Goal: Task Accomplishment & Management: Complete application form

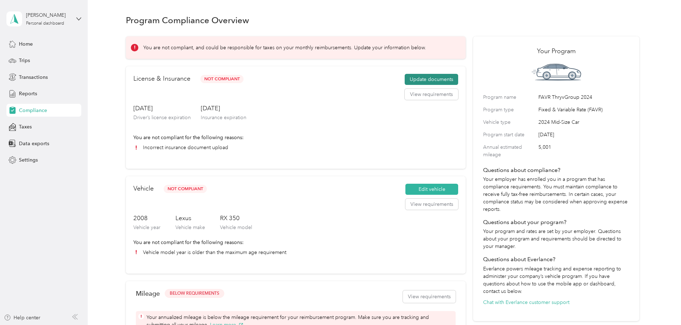
click at [421, 85] on button "Update documents" at bounding box center [431, 79] width 53 height 11
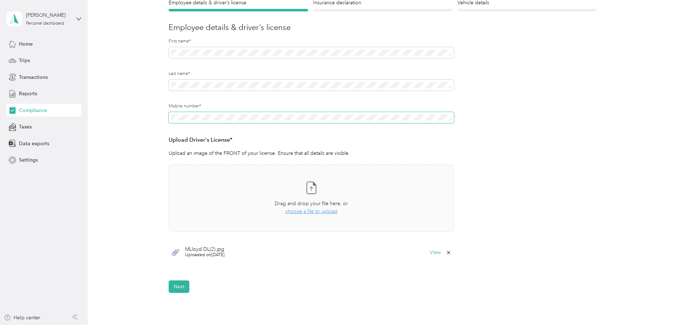
scroll to position [71, 0]
click at [311, 209] on span "choose a file to upload" at bounding box center [311, 211] width 52 height 6
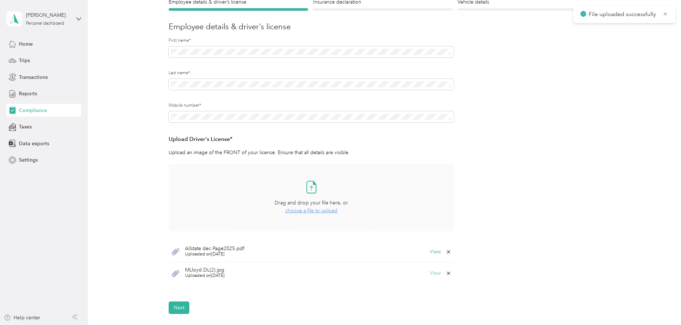
click at [436, 252] on button "View" at bounding box center [435, 251] width 11 height 5
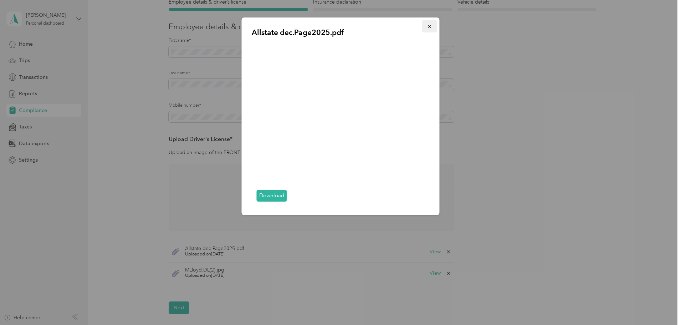
click at [430, 24] on icon "button" at bounding box center [429, 26] width 5 height 5
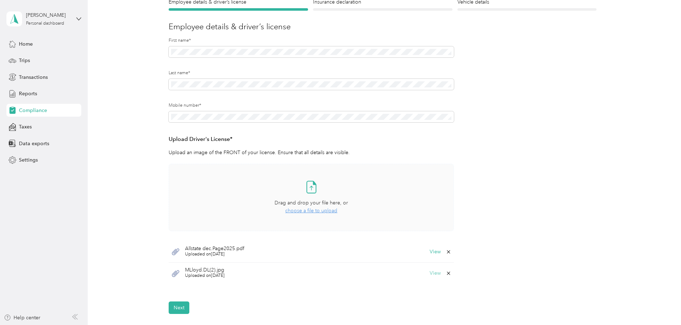
click at [435, 274] on button "View" at bounding box center [435, 273] width 11 height 5
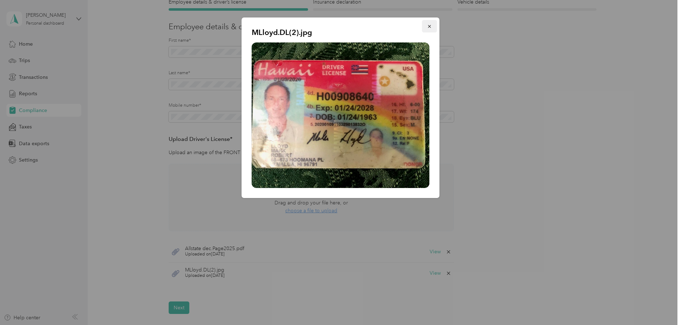
click at [432, 27] on button "button" at bounding box center [429, 26] width 15 height 12
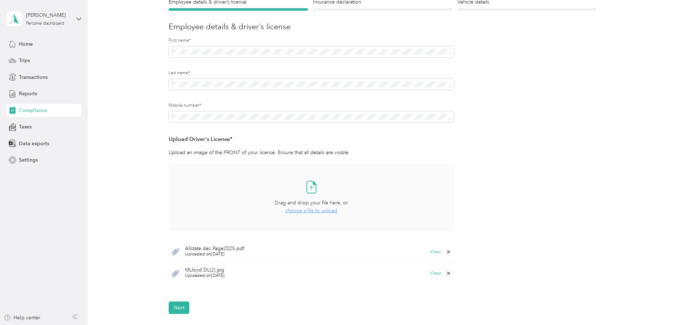
click at [447, 252] on icon at bounding box center [449, 252] width 6 height 6
click at [429, 255] on button "Yes" at bounding box center [430, 256] width 14 height 11
click at [316, 210] on span "choose a file to upload" at bounding box center [311, 211] width 52 height 6
click at [177, 305] on button "Next" at bounding box center [179, 307] width 21 height 12
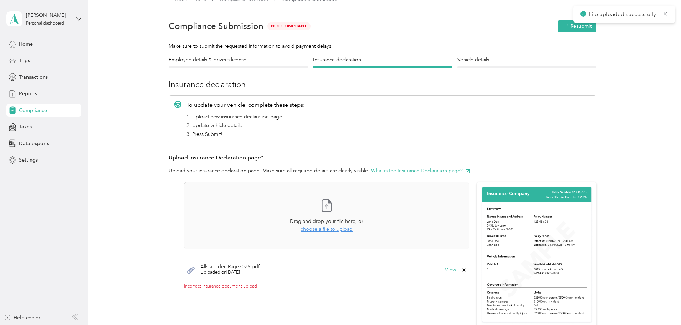
scroll to position [9, 0]
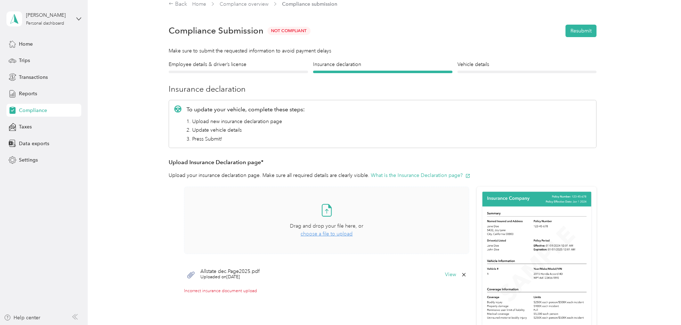
click at [328, 234] on span "choose a file to upload" at bounding box center [327, 234] width 52 height 6
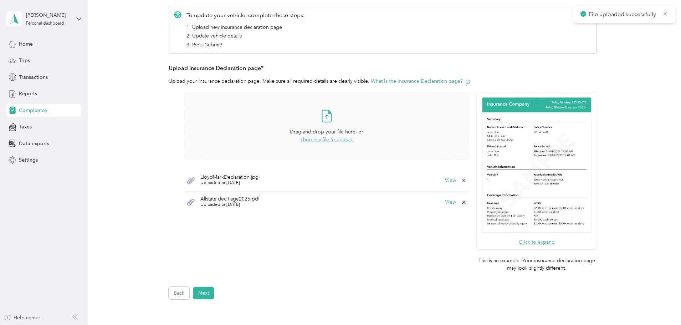
scroll to position [116, 0]
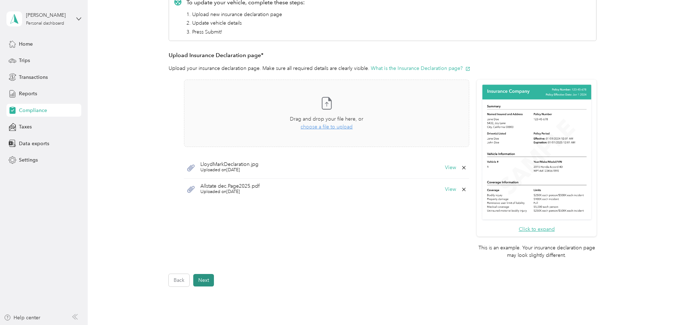
click at [202, 281] on button "Next" at bounding box center [203, 280] width 21 height 12
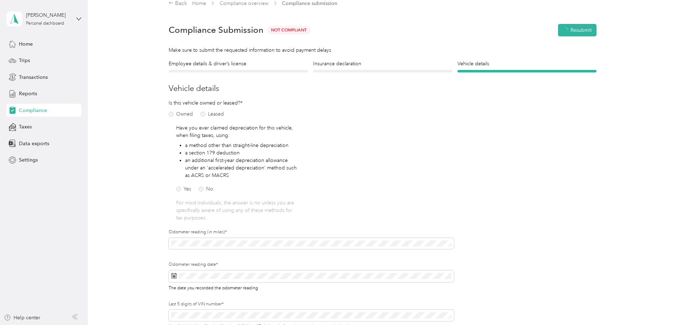
scroll to position [9, 0]
click at [578, 27] on button "Resubmit" at bounding box center [581, 31] width 31 height 12
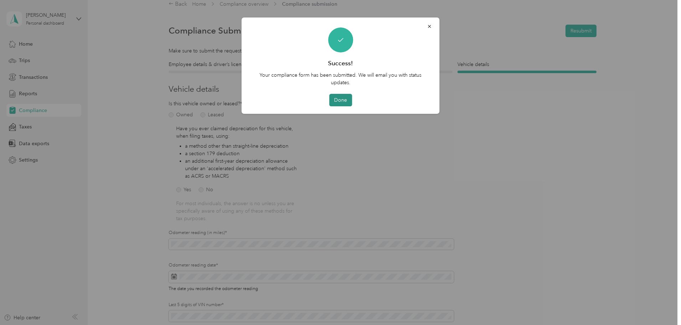
click at [335, 99] on button "Done" at bounding box center [340, 100] width 23 height 12
